Goal: Task Accomplishment & Management: Complete application form

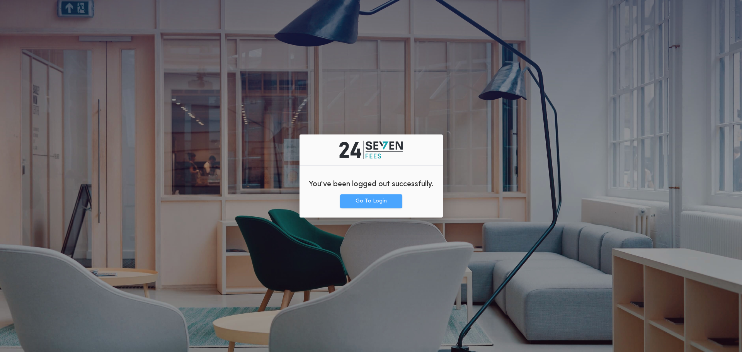
click at [396, 200] on button "Go To Login" at bounding box center [371, 201] width 62 height 14
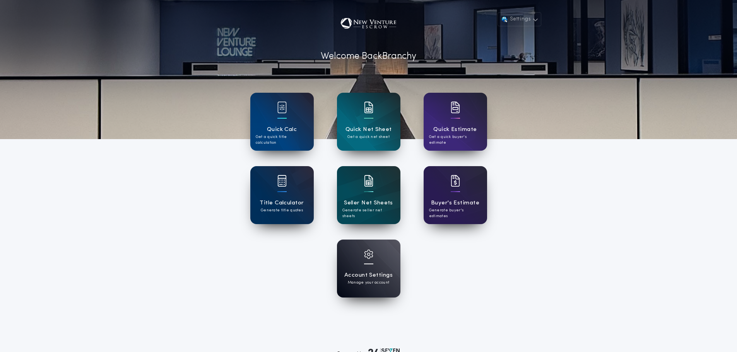
click at [547, 268] on div "Settings Welcome Back Branchy Quick Calc Get a quick title calculation Quick Ne…" at bounding box center [368, 202] width 737 height 404
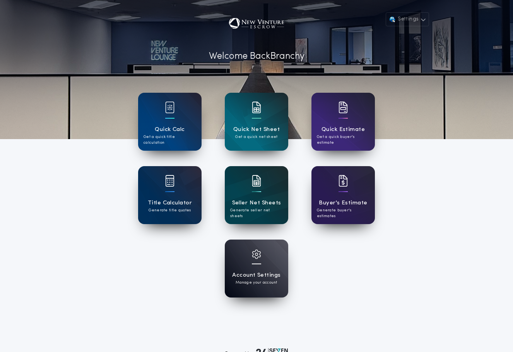
click at [261, 192] on div "Seller Net Sheets Generate seller net sheets" at bounding box center [256, 195] width 63 height 58
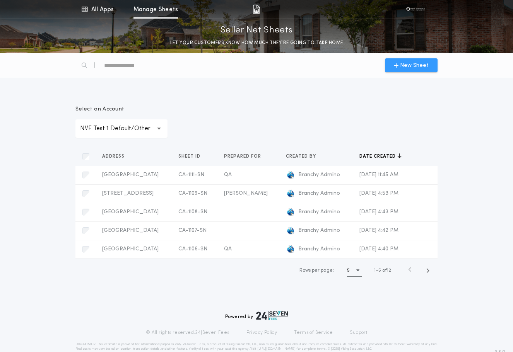
click at [412, 63] on span "New Sheet" at bounding box center [414, 65] width 29 height 8
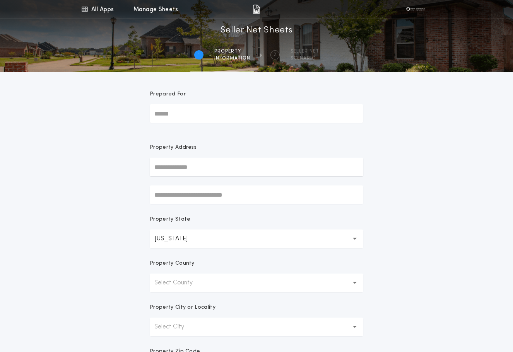
click at [180, 118] on input "Prepared For" at bounding box center [256, 113] width 213 height 19
type input "*******"
click at [194, 166] on input "text" at bounding box center [256, 167] width 213 height 19
type input "**********"
click at [196, 182] on button "5129 W Pinehurst Dr, Banning, CA, 92220, USA" at bounding box center [256, 183] width 213 height 12
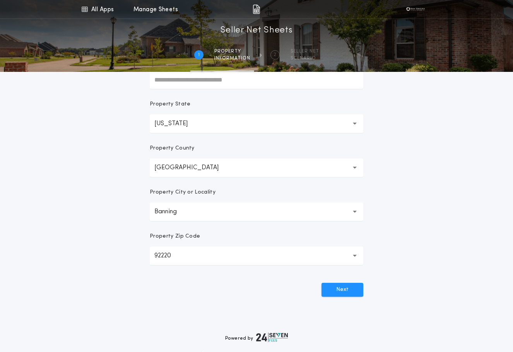
scroll to position [116, 0]
click at [348, 288] on button "Next" at bounding box center [342, 289] width 42 height 14
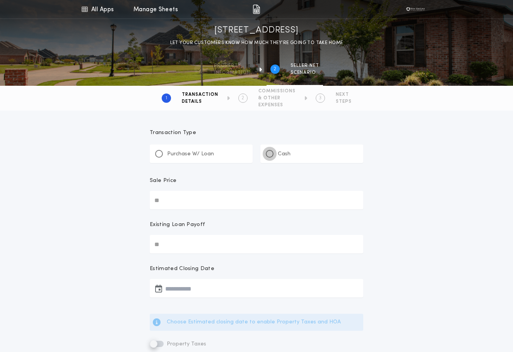
click at [270, 154] on div at bounding box center [270, 154] width 4 height 4
click at [174, 202] on input "Sale Price" at bounding box center [256, 200] width 213 height 19
type input "********"
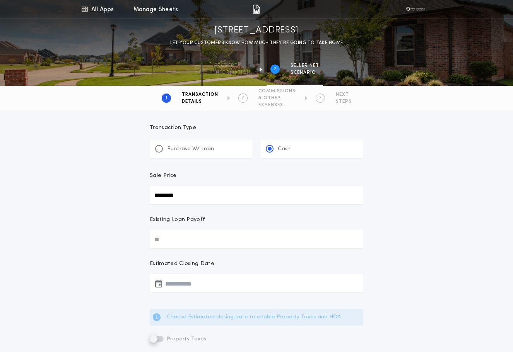
scroll to position [39, 0]
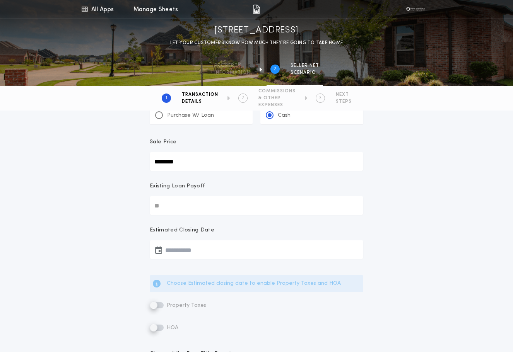
click at [177, 197] on input "Existing Loan Payoff" at bounding box center [256, 205] width 213 height 19
type input "******"
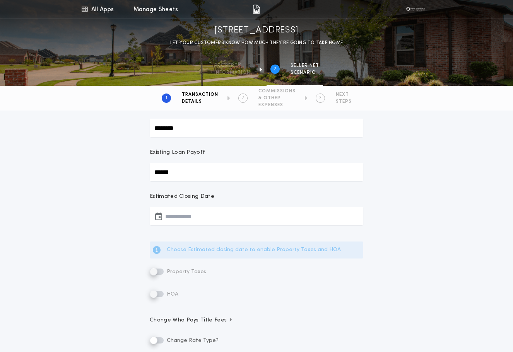
scroll to position [116, 0]
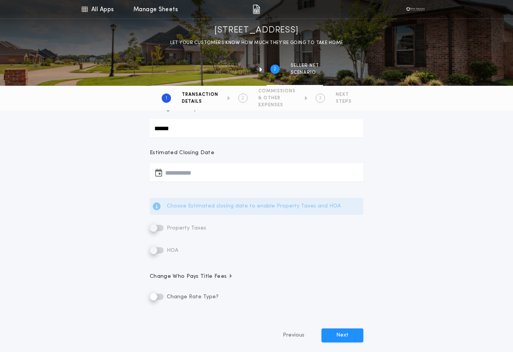
click at [199, 168] on button "button" at bounding box center [256, 172] width 213 height 19
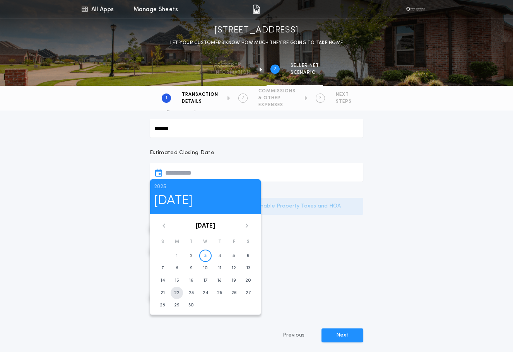
click at [181, 295] on button "22" at bounding box center [177, 293] width 12 height 12
type input "**********"
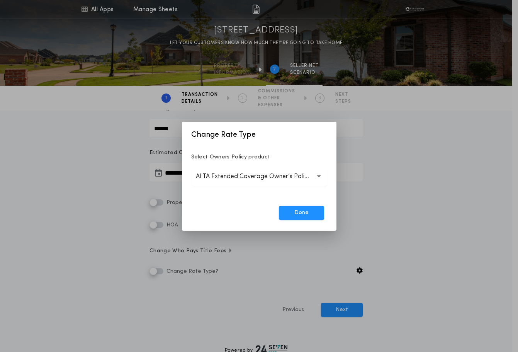
click at [247, 179] on p "ALTA Extended Coverage Owner’s Policy" at bounding box center [259, 176] width 127 height 9
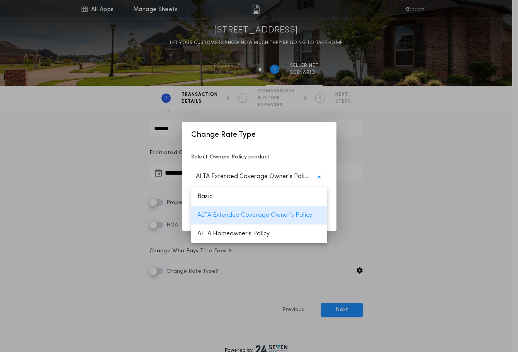
click at [247, 179] on p "ALTA Extended Coverage Owner’s Policy" at bounding box center [259, 176] width 127 height 9
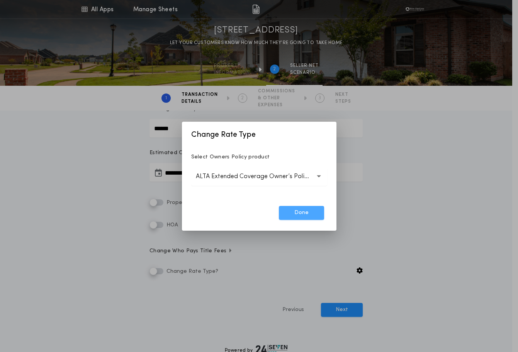
click at [293, 213] on button "Done" at bounding box center [301, 213] width 45 height 14
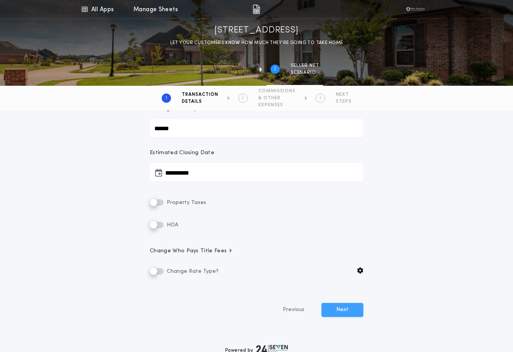
click at [362, 310] on button "Next" at bounding box center [342, 310] width 42 height 14
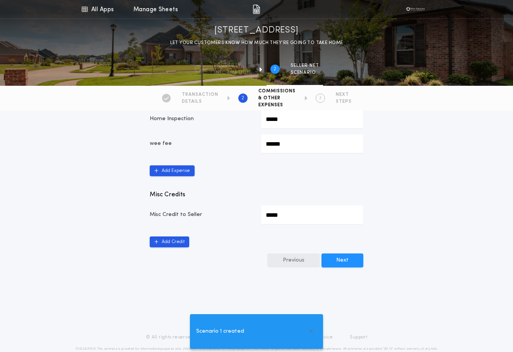
scroll to position [505, 0]
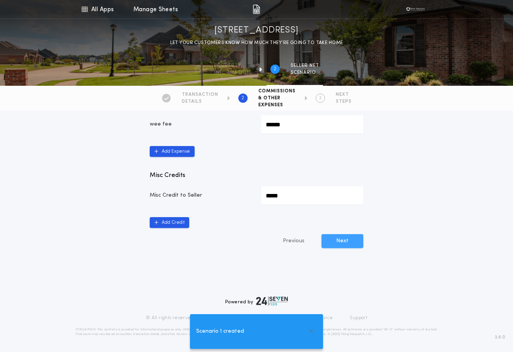
click at [348, 240] on button "Next" at bounding box center [342, 241] width 42 height 14
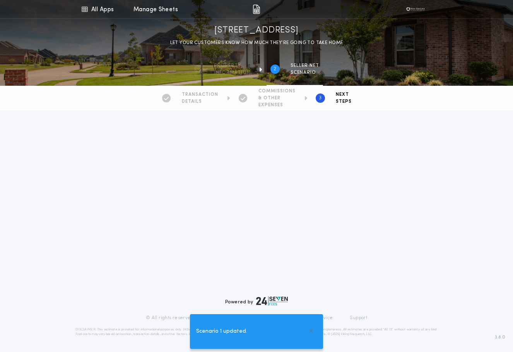
type Commission-value "*********"
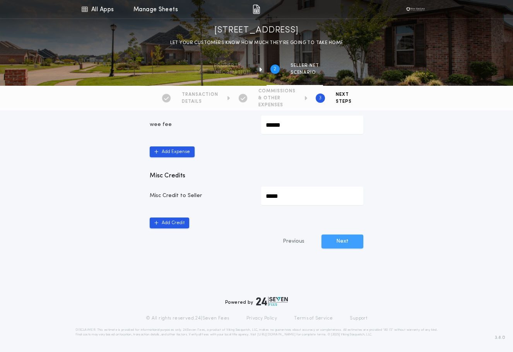
scroll to position [505, 0]
click at [344, 238] on button "Next" at bounding box center [342, 241] width 42 height 14
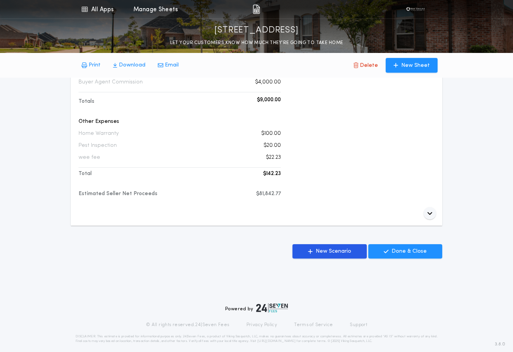
scroll to position [295, 0]
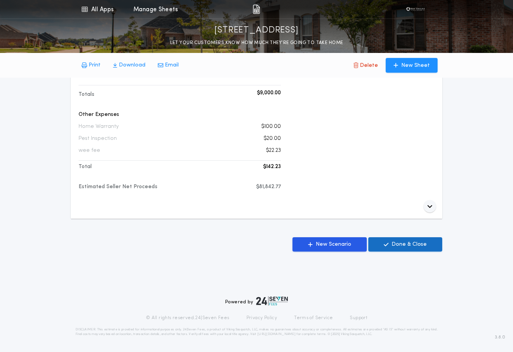
click at [414, 245] on p "Done & Close" at bounding box center [408, 245] width 35 height 8
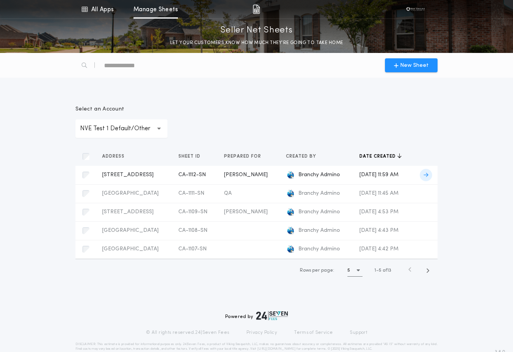
click at [241, 177] on span "[PERSON_NAME]" at bounding box center [246, 175] width 44 height 6
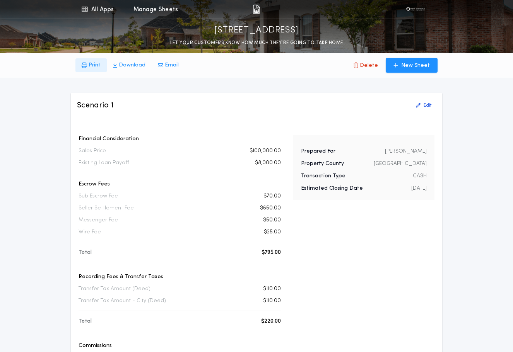
click at [97, 65] on p "Print" at bounding box center [95, 65] width 12 height 8
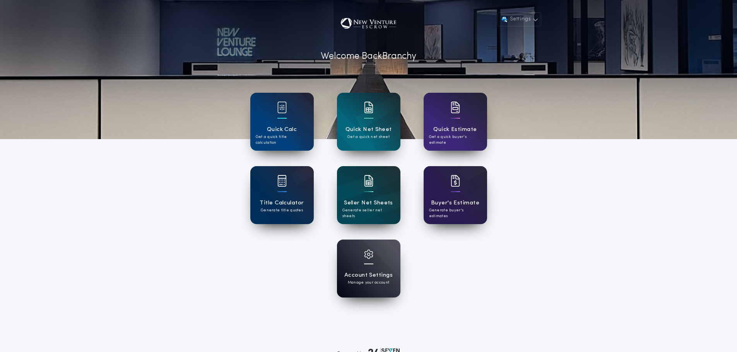
click at [565, 198] on div "Settings Welcome Back Branchy Quick Calc Get a quick title calculation Quick Ne…" at bounding box center [368, 202] width 737 height 404
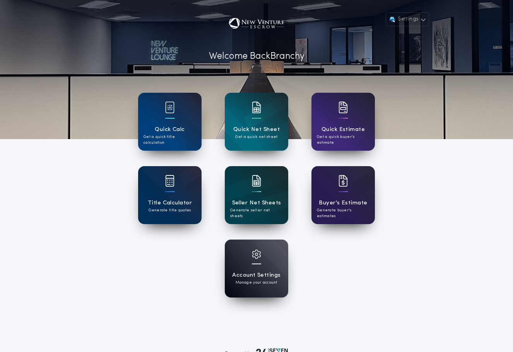
click at [247, 199] on h1 "Seller Net Sheets" at bounding box center [256, 203] width 49 height 9
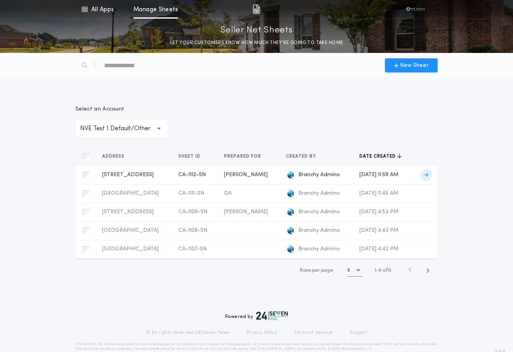
click at [235, 179] on td "[PERSON_NAME]" at bounding box center [249, 175] width 62 height 19
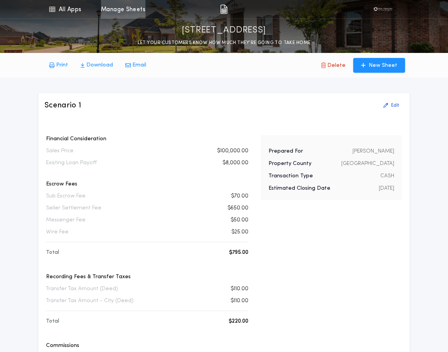
click at [124, 12] on link "Manage Sheets" at bounding box center [123, 9] width 44 height 19
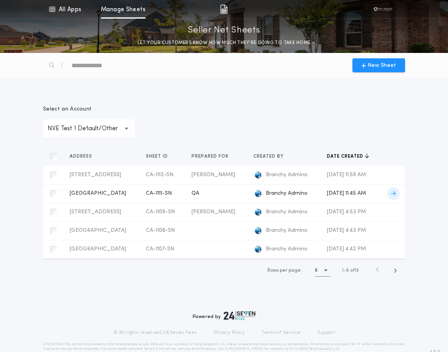
click at [199, 194] on div "QA" at bounding box center [215, 194] width 49 height 8
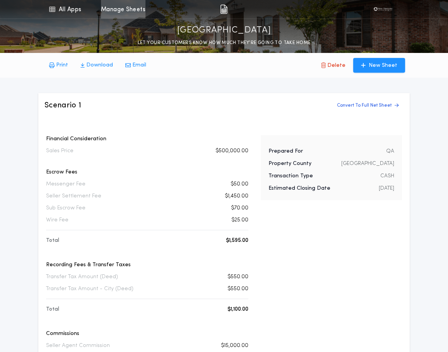
click at [126, 7] on link "Manage Sheets" at bounding box center [123, 9] width 44 height 19
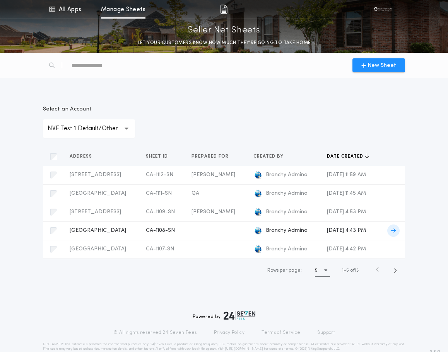
click at [170, 234] on span "CA-1108-SN" at bounding box center [160, 231] width 29 height 6
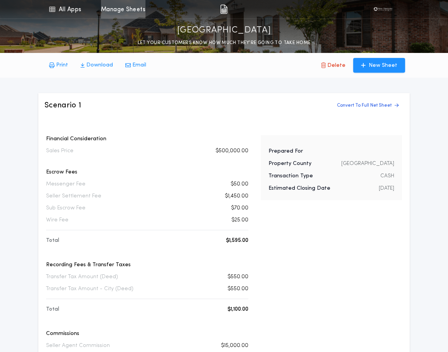
click at [144, 14] on link "Manage Sheets" at bounding box center [123, 9] width 44 height 19
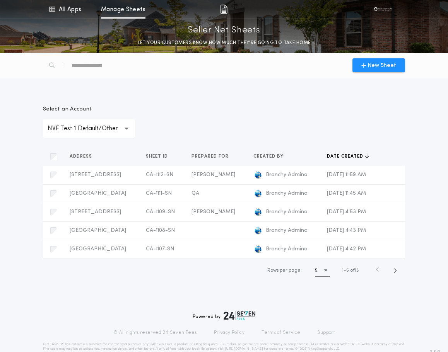
click at [110, 132] on p "NVE Test 1 Default/Other" at bounding box center [89, 128] width 83 height 9
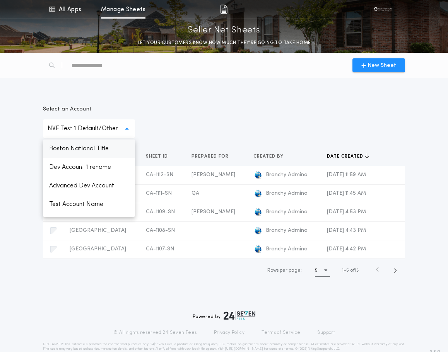
click at [101, 145] on p "Boston National Title" at bounding box center [89, 149] width 92 height 19
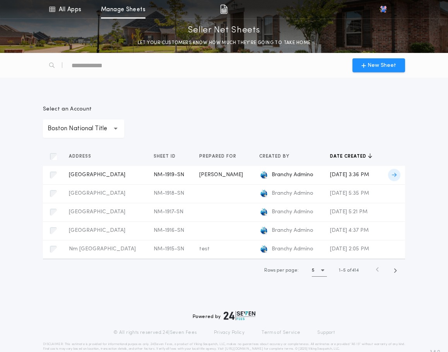
click at [162, 175] on span "NM-1919-SN" at bounding box center [168, 175] width 31 height 6
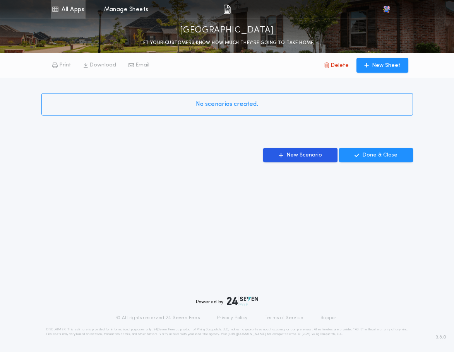
click at [82, 6] on link "All Apps" at bounding box center [68, 9] width 35 height 19
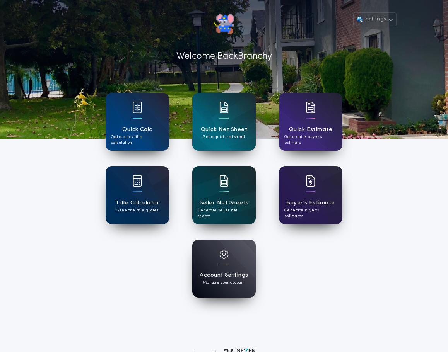
click at [245, 196] on div "Seller Net Sheets Generate seller net sheets" at bounding box center [223, 195] width 63 height 58
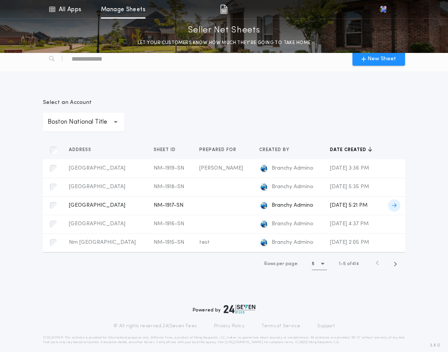
scroll to position [9, 0]
